Goal: Transaction & Acquisition: Book appointment/travel/reservation

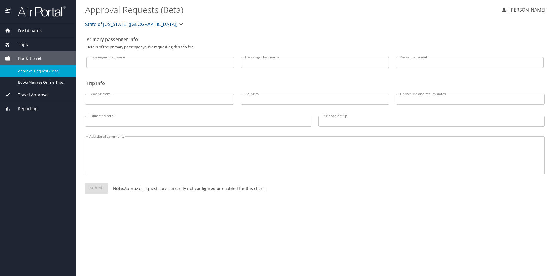
select select "US"
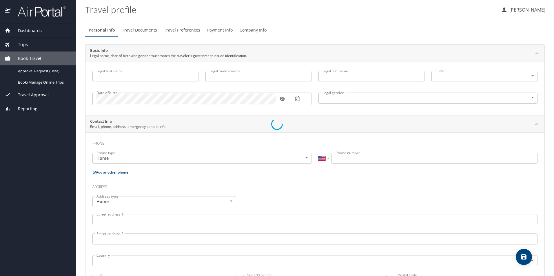
type input "Shruti"
type input "[PERSON_NAME]"
type input "Female"
select select "US"
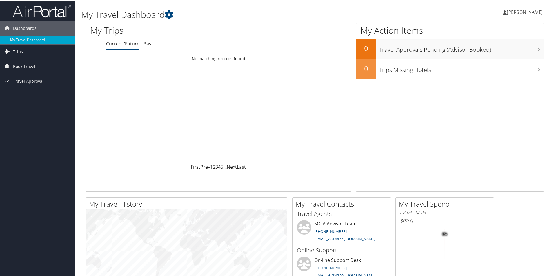
click at [525, 11] on span "[PERSON_NAME]" at bounding box center [524, 11] width 36 height 6
click at [497, 52] on link "View Travel Profile" at bounding box center [509, 52] width 65 height 10
click at [514, 10] on span "[PERSON_NAME]" at bounding box center [524, 11] width 36 height 6
click at [492, 31] on link "My Settings" at bounding box center [509, 32] width 65 height 10
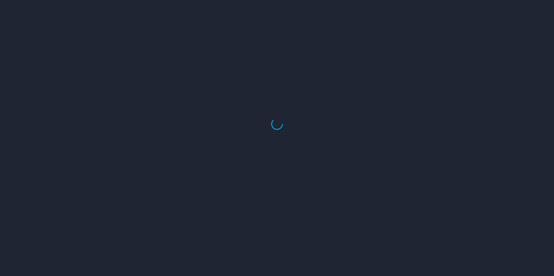
select select "US"
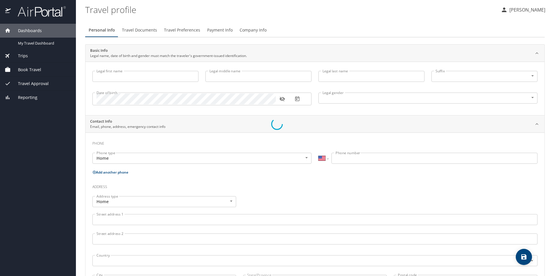
type input "Shruti"
type input "[PERSON_NAME]"
type input "[DEMOGRAPHIC_DATA]"
select select "US"
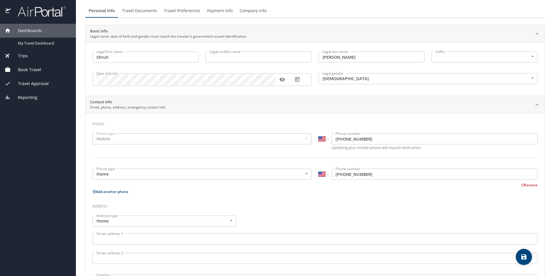
scroll to position [29, 0]
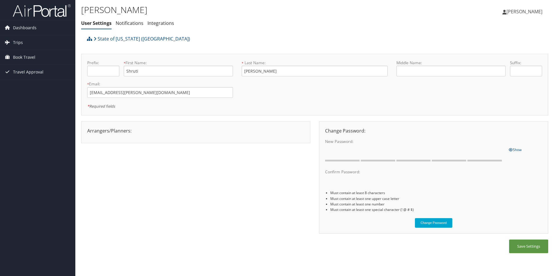
click at [508, 11] on span "[PERSON_NAME]" at bounding box center [524, 11] width 36 height 6
click at [496, 52] on link "View Travel Profile" at bounding box center [509, 52] width 65 height 10
click at [19, 54] on span "Book Travel" at bounding box center [24, 57] width 22 height 14
click at [30, 84] on link "Book/Manage Online Trips" at bounding box center [37, 86] width 75 height 9
click at [527, 10] on span "[PERSON_NAME]" at bounding box center [524, 11] width 36 height 6
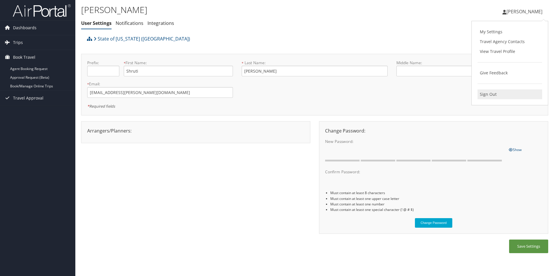
click at [494, 96] on link "Sign Out" at bounding box center [509, 95] width 65 height 10
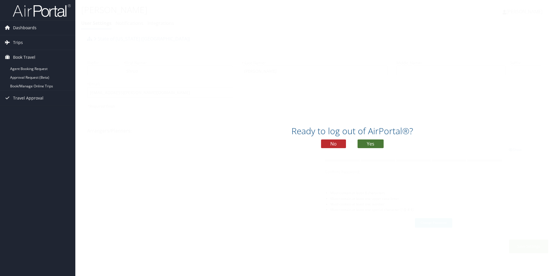
click at [368, 143] on button "Yes" at bounding box center [370, 144] width 26 height 9
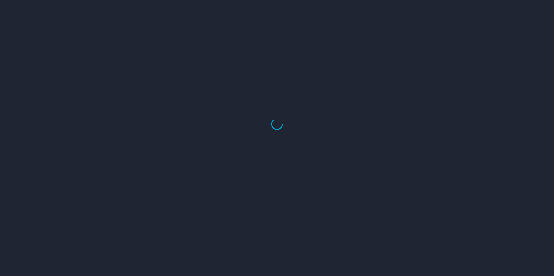
select select "US"
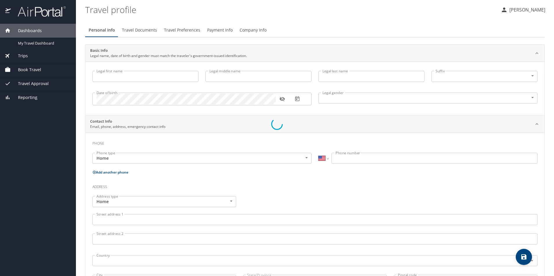
type input "Shruti"
type input "Vaidyanathan"
type input "Female"
select select "US"
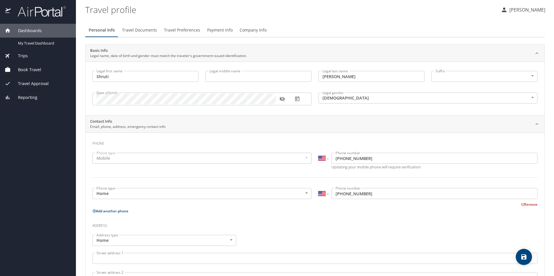
scroll to position [87, 0]
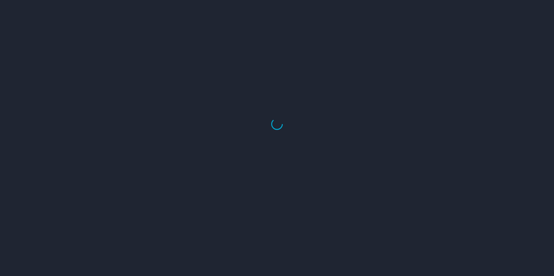
select select "US"
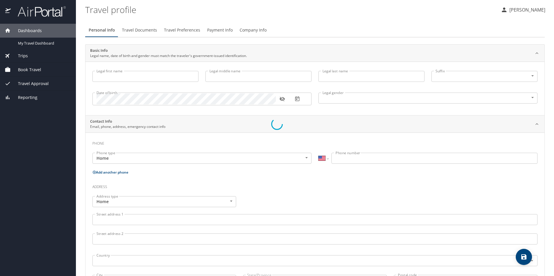
type input "Shruti"
type input "[PERSON_NAME]"
type input "[DEMOGRAPHIC_DATA]"
select select "US"
